Goal: Information Seeking & Learning: Learn about a topic

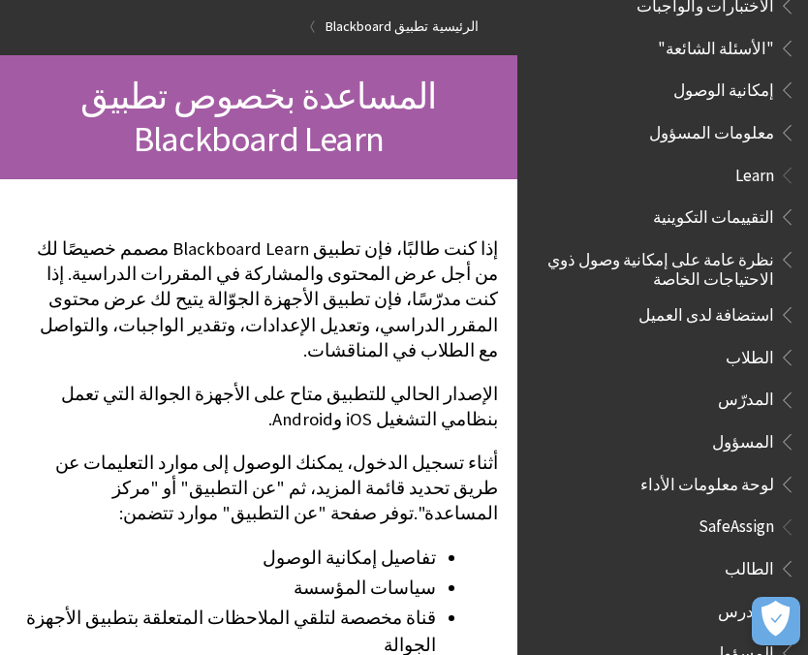
scroll to position [1085, 0]
click at [752, 426] on span "المسؤول" at bounding box center [743, 439] width 62 height 26
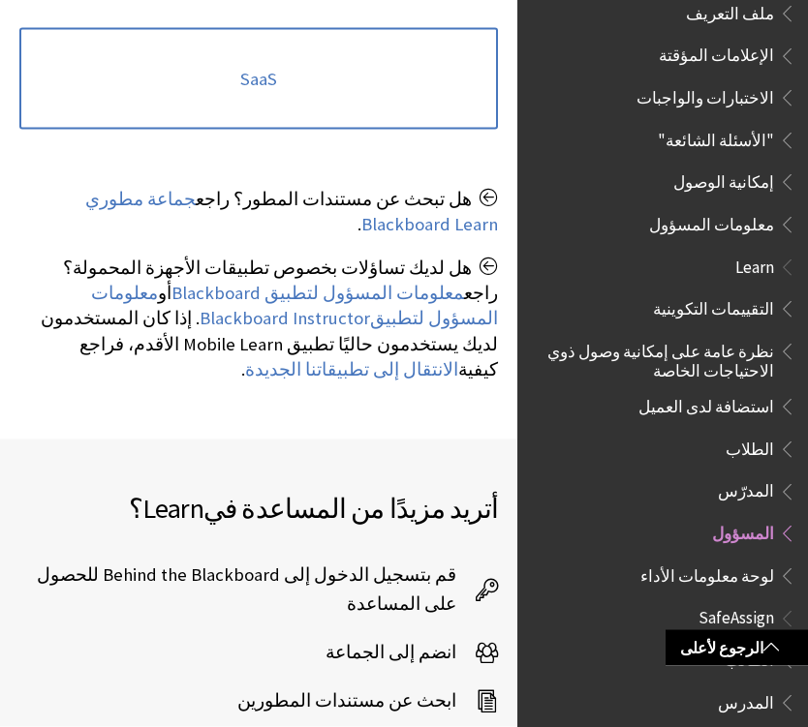
scroll to position [592, 0]
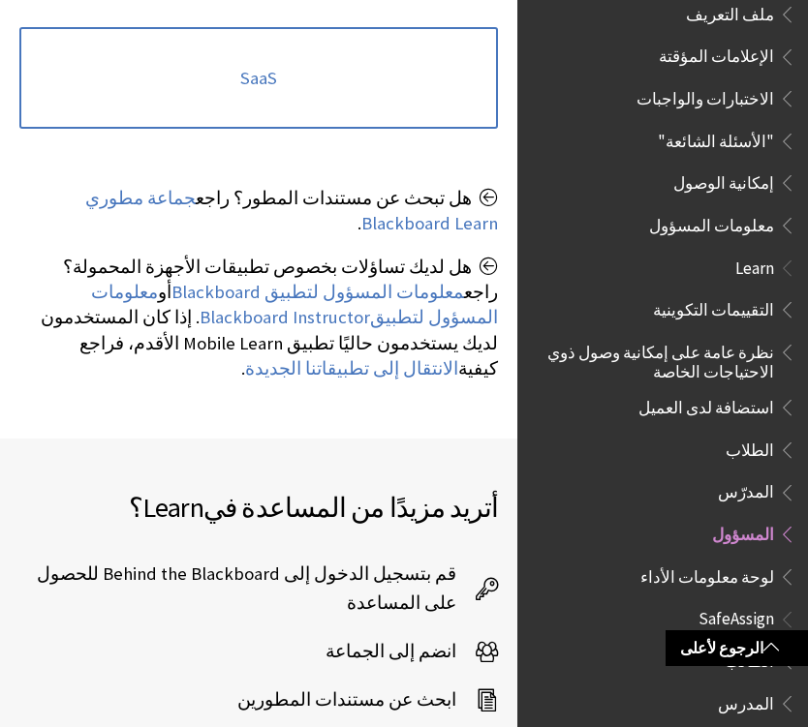
click at [749, 645] on span "الطالب" at bounding box center [748, 658] width 49 height 26
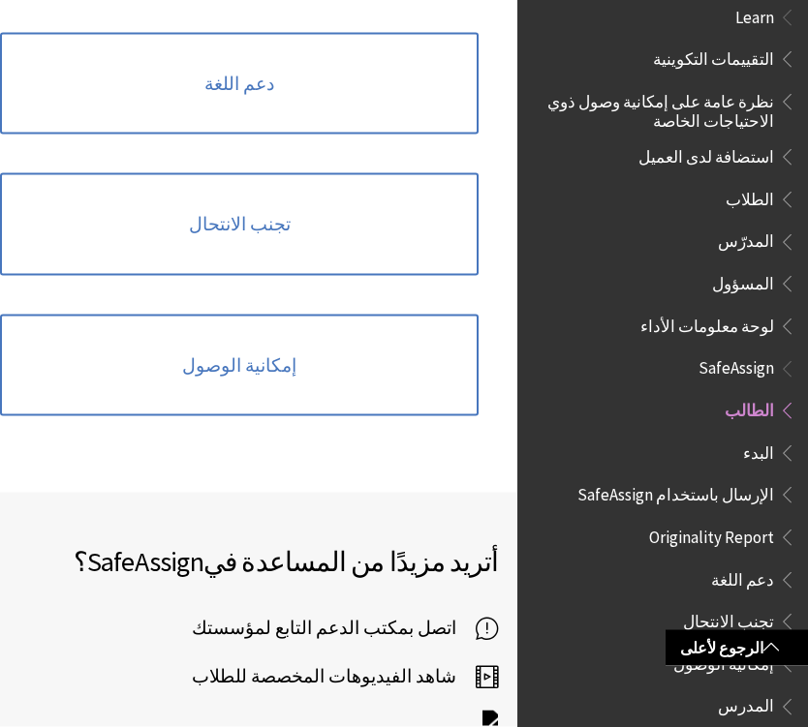
scroll to position [880, 0]
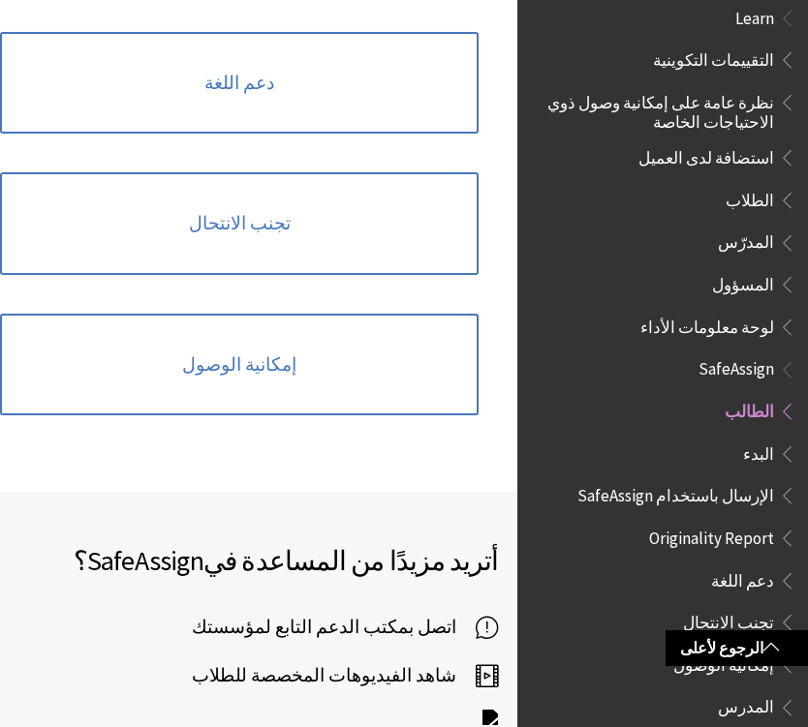
click at [424, 379] on link "إمكانية الوصول" at bounding box center [239, 365] width 478 height 103
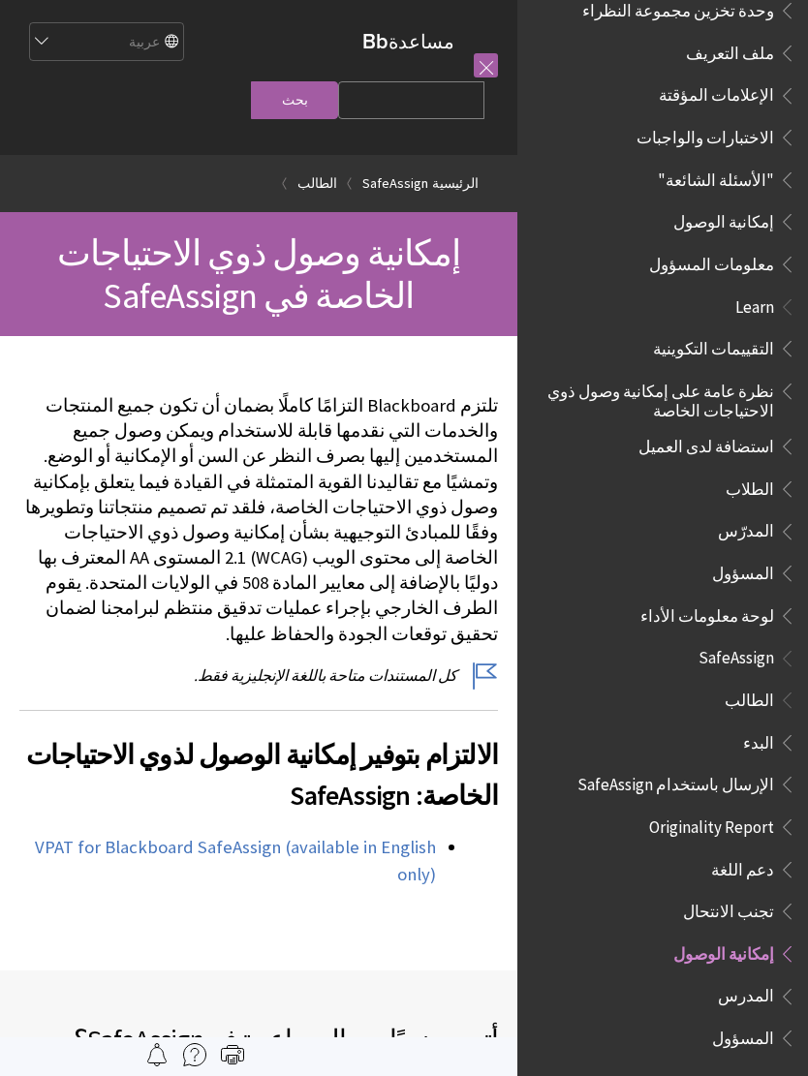
scroll to position [894, 0]
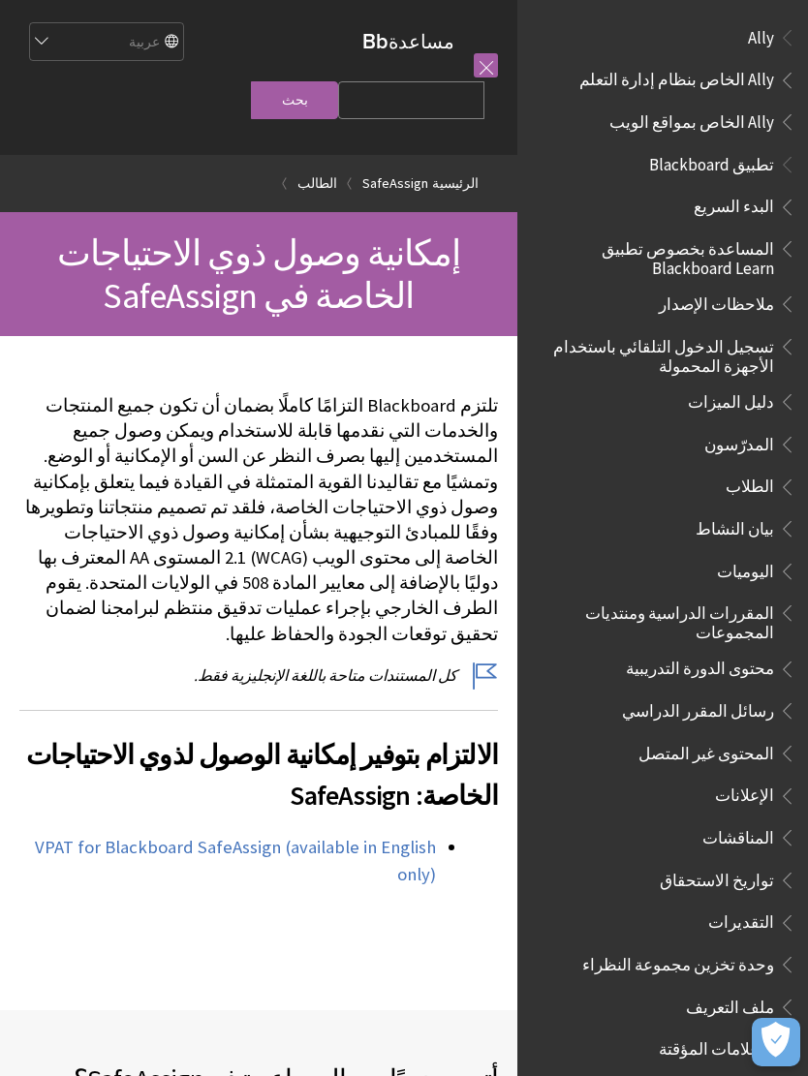
click at [478, 65] on link at bounding box center [486, 65] width 24 height 24
